Goal: Transaction & Acquisition: Purchase product/service

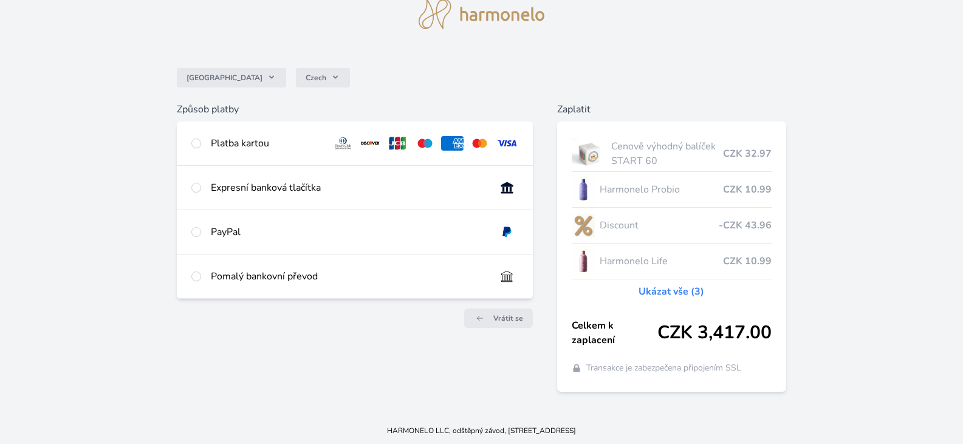
scroll to position [51, 0]
click at [194, 142] on input "radio" at bounding box center [196, 142] width 10 height 10
radio input "true"
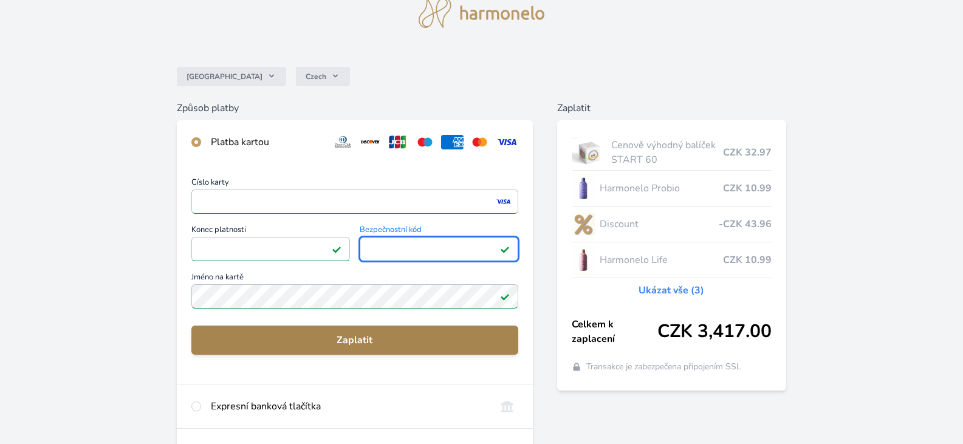
click at [316, 340] on span "Zaplatit" at bounding box center [354, 340] width 307 height 15
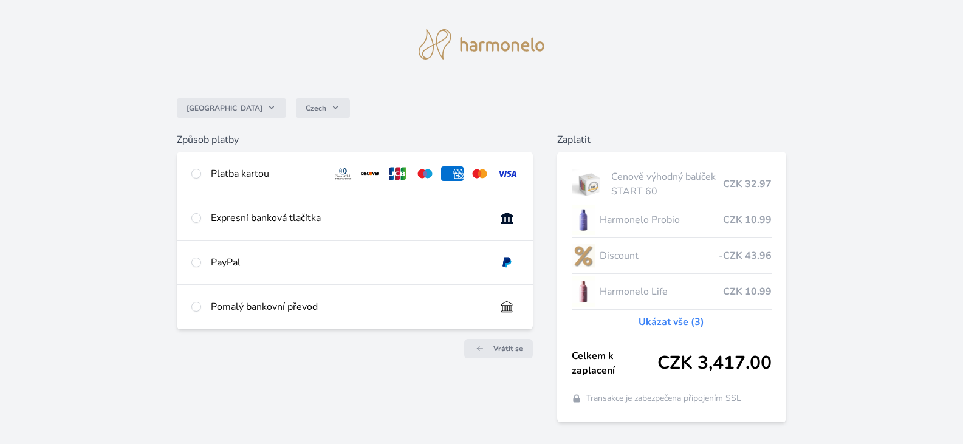
scroll to position [51, 0]
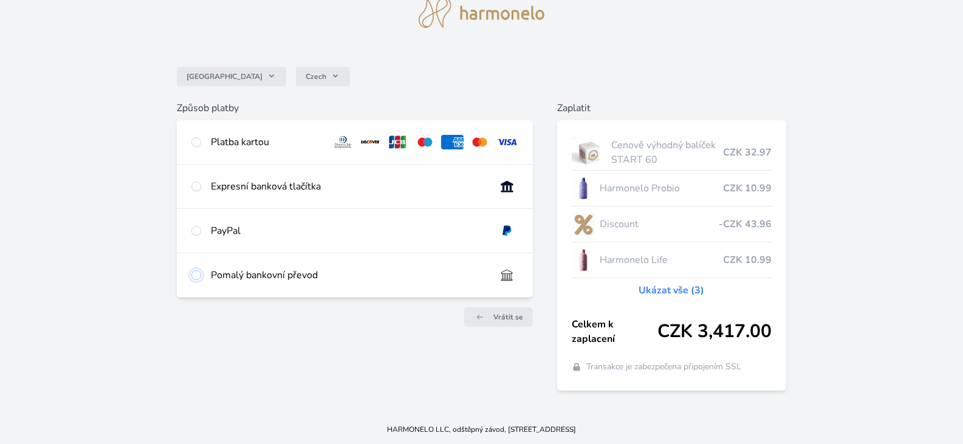
click at [196, 275] on input "radio" at bounding box center [196, 275] width 10 height 10
radio input "true"
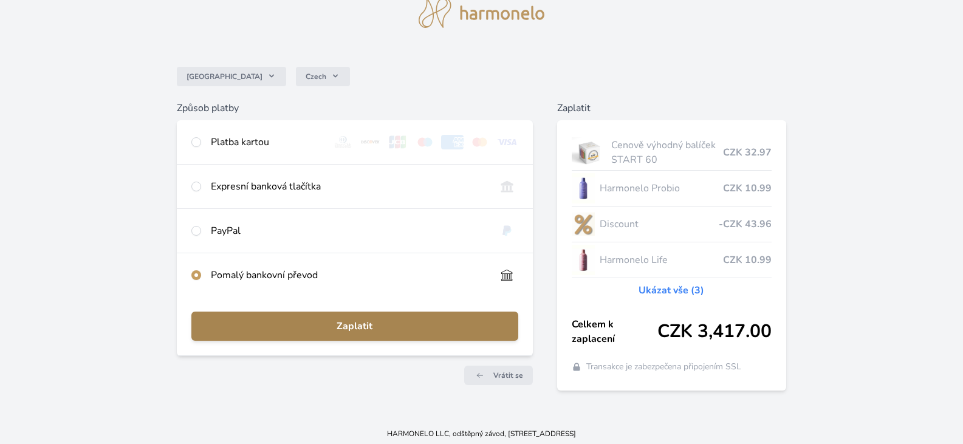
click at [242, 321] on span "Zaplatit" at bounding box center [354, 326] width 307 height 15
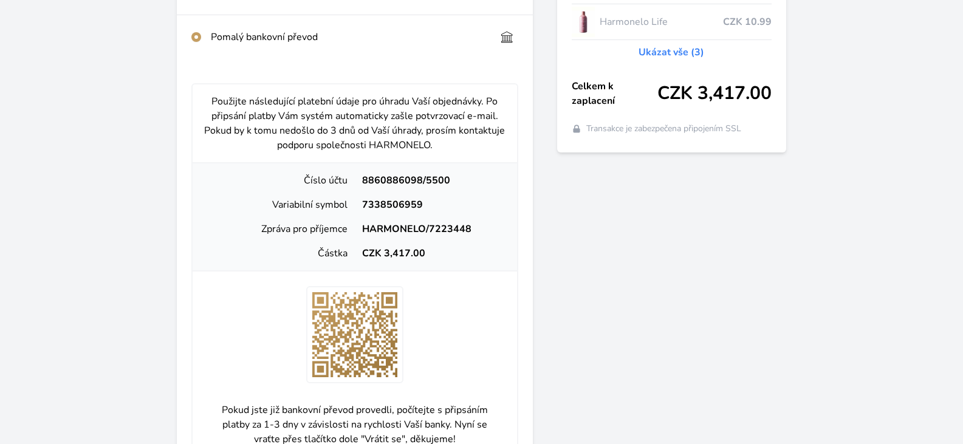
scroll to position [351, 0]
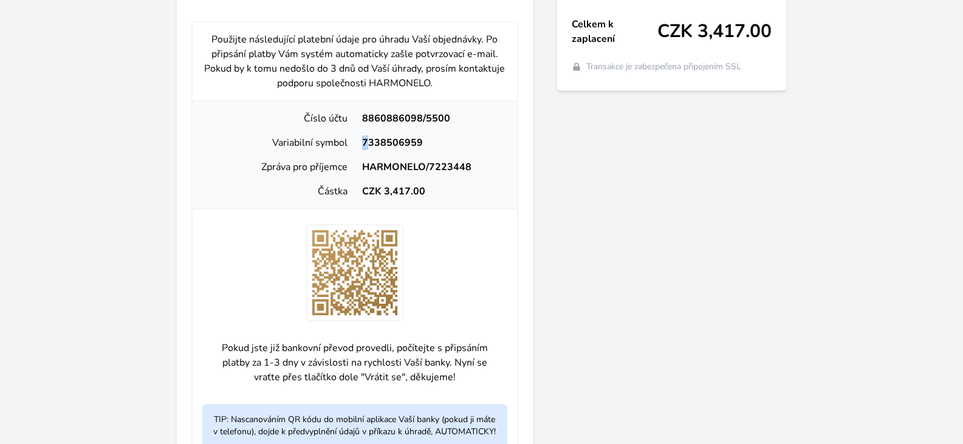
drag, startPoint x: 367, startPoint y: 137, endPoint x: 354, endPoint y: 146, distance: 16.0
click at [355, 146] on div "7338506959" at bounding box center [431, 142] width 152 height 15
click at [579, 199] on div "Zaplatit Cenově výhodný balíček START 60 CZK 32.97 Harmonelo Probio CZK 10.99 D…" at bounding box center [671, 162] width 229 height 722
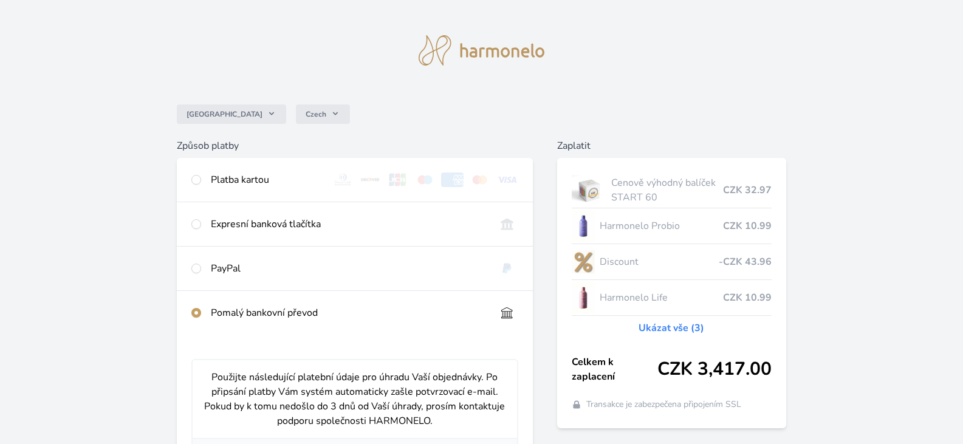
scroll to position [2, 0]
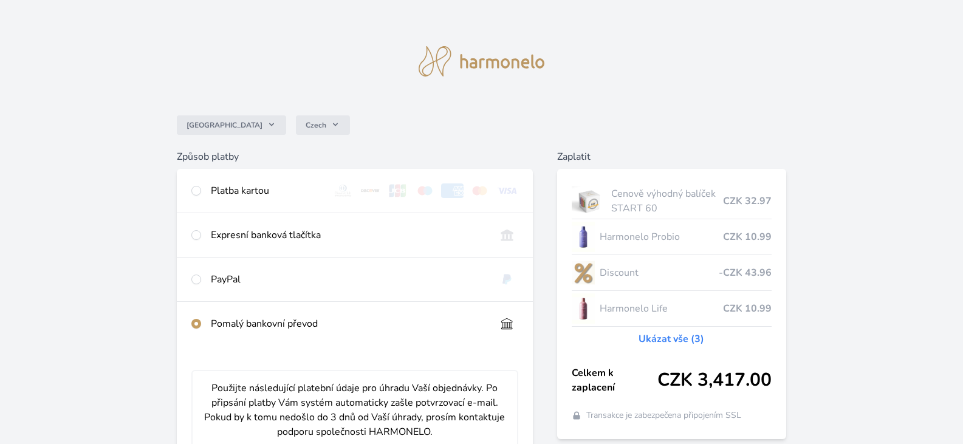
click at [179, 94] on div "Česko Czech Způsob platby Platba kartou Číslo karty <p>Your browser does not su…" at bounding box center [481, 447] width 963 height 898
